Goal: Navigation & Orientation: Find specific page/section

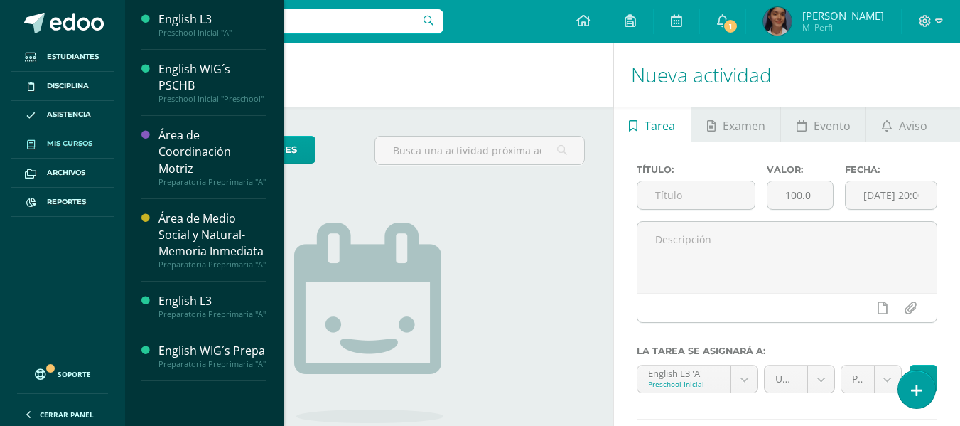
click at [107, 141] on link "Mis cursos" at bounding box center [62, 143] width 102 height 29
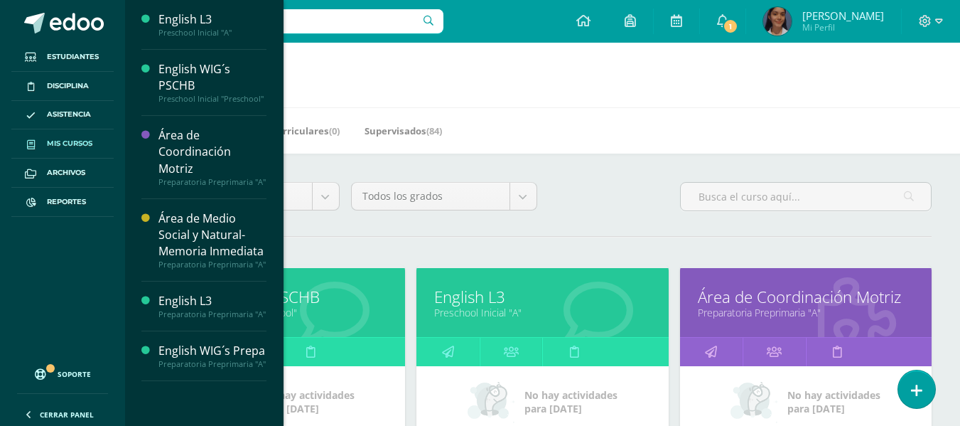
click at [567, 132] on div "Mis Cursos (6) Mis Extracurriculares (0) Supervisados (84)" at bounding box center [559, 130] width 869 height 46
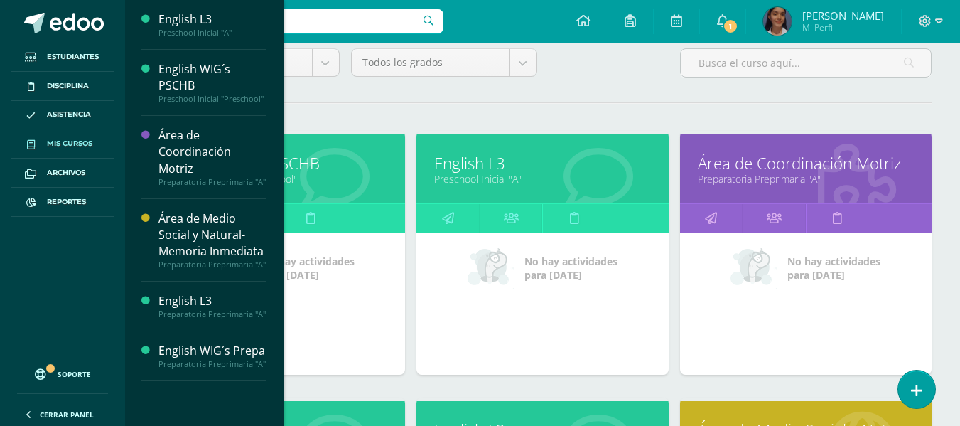
scroll to position [134, 0]
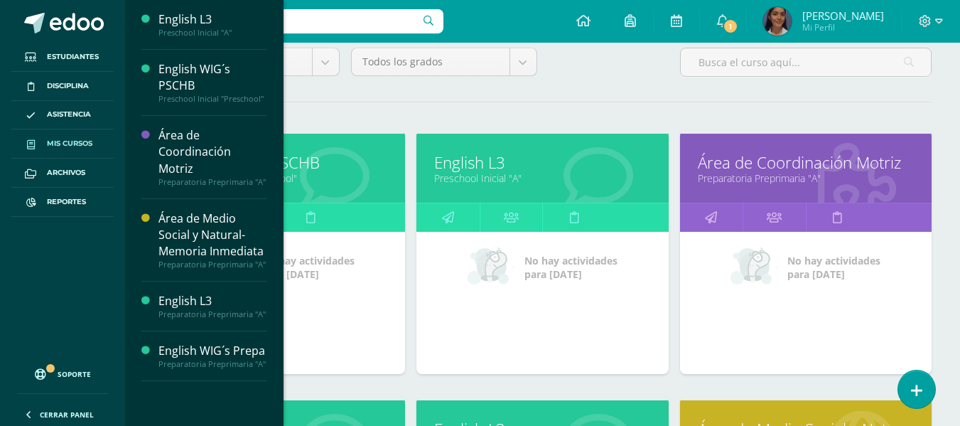
click at [735, 161] on link "Área de Coordinación Motriz" at bounding box center [806, 162] width 216 height 22
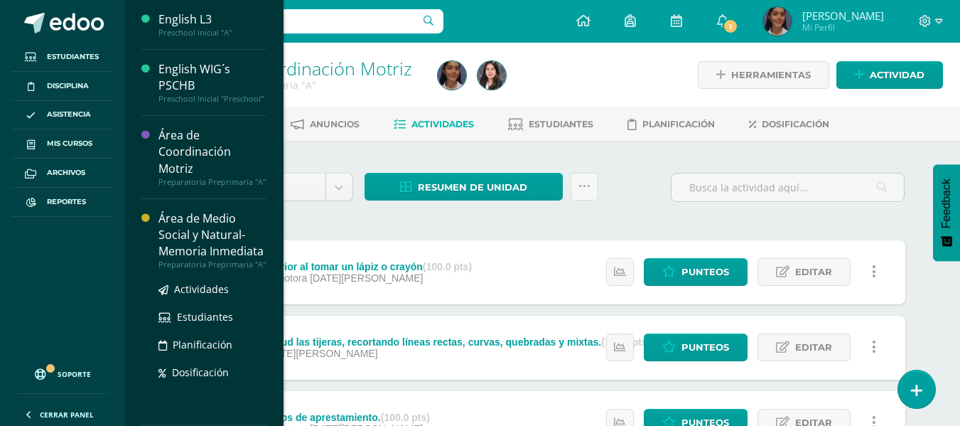
scroll to position [181, 0]
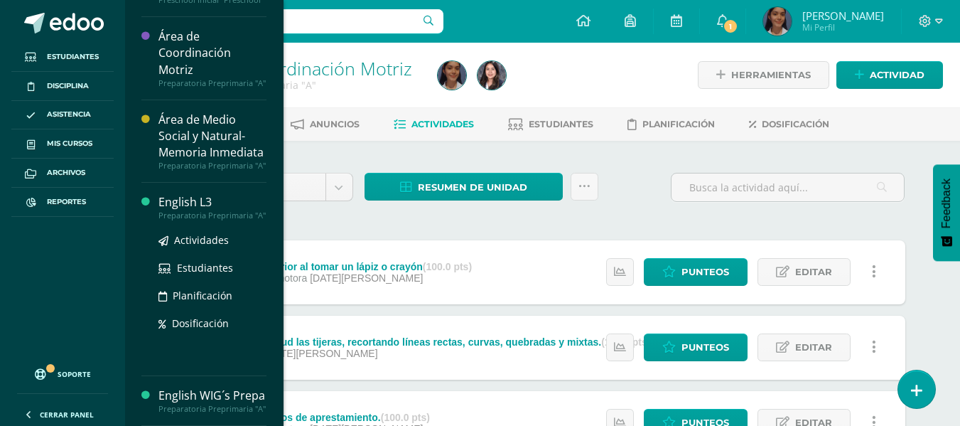
click at [177, 194] on div "English L3" at bounding box center [212, 202] width 108 height 16
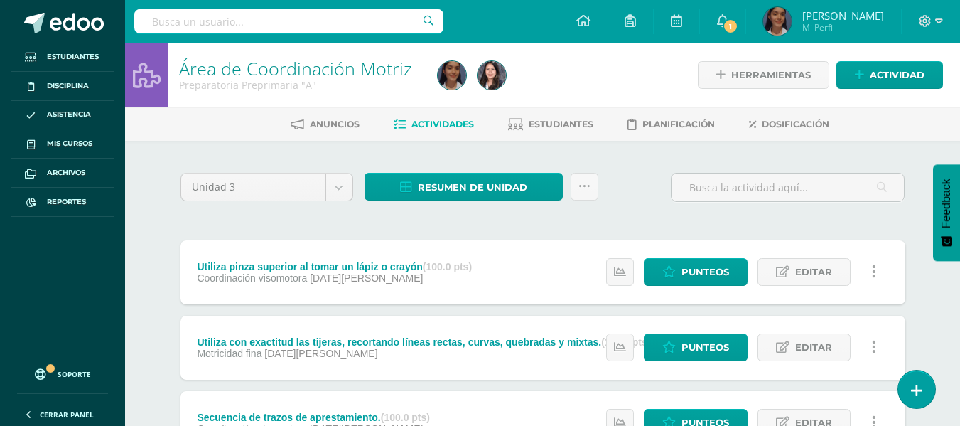
scroll to position [38, 0]
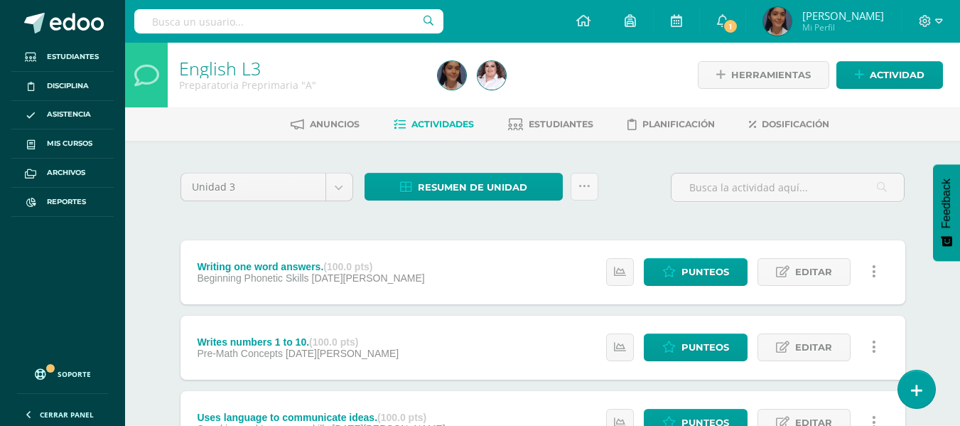
click at [556, 124] on span "Estudiantes" at bounding box center [561, 124] width 65 height 11
click at [553, 121] on span "Estudiantes" at bounding box center [561, 124] width 65 height 11
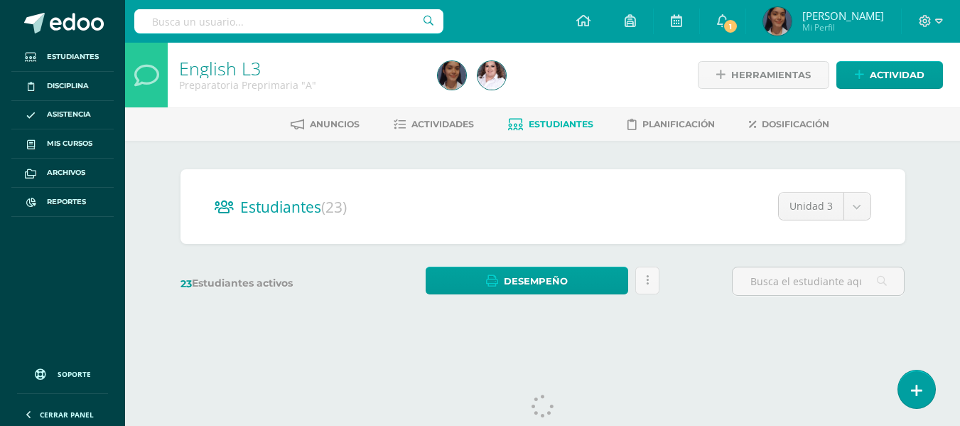
scroll to position [33, 0]
